Goal: Find specific page/section: Find specific page/section

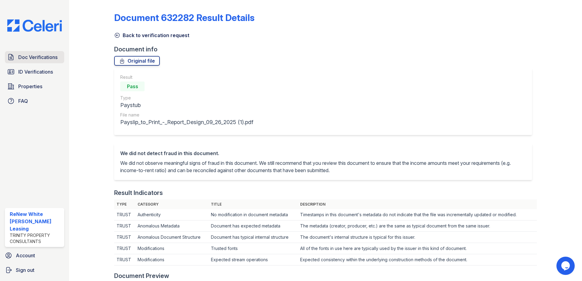
scroll to position [183, 0]
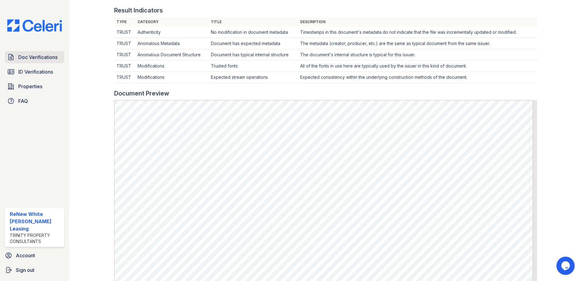
click at [37, 62] on link "Doc Verifications" at bounding box center [34, 57] width 59 height 12
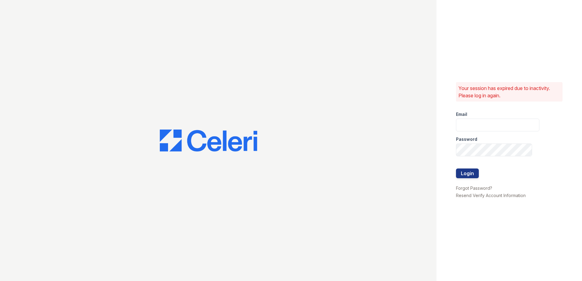
type input "renewwhitemarsh@trinity-pm.com"
click at [471, 171] on button "Login" at bounding box center [467, 174] width 23 height 10
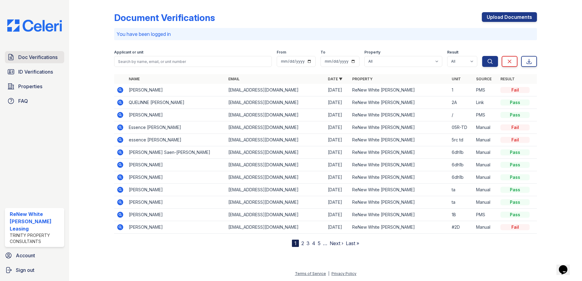
click at [34, 58] on span "Doc Verifications" at bounding box center [37, 57] width 39 height 7
